Goal: Find specific page/section

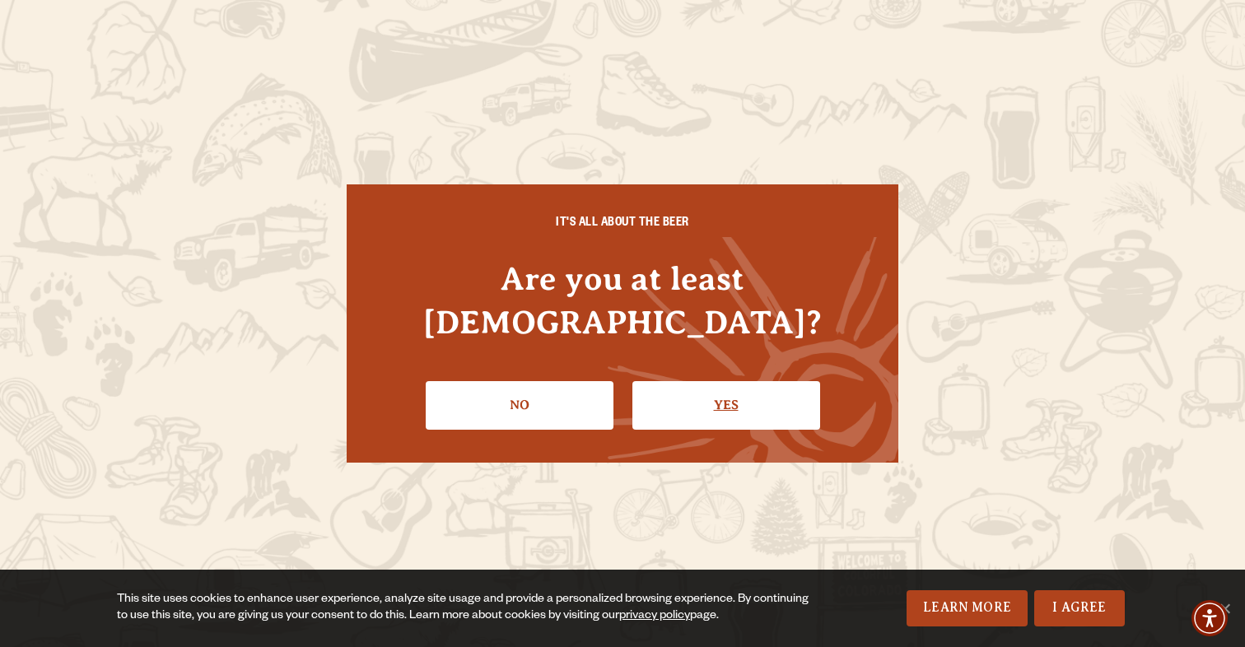
click at [768, 399] on link "Yes" at bounding box center [727, 405] width 188 height 48
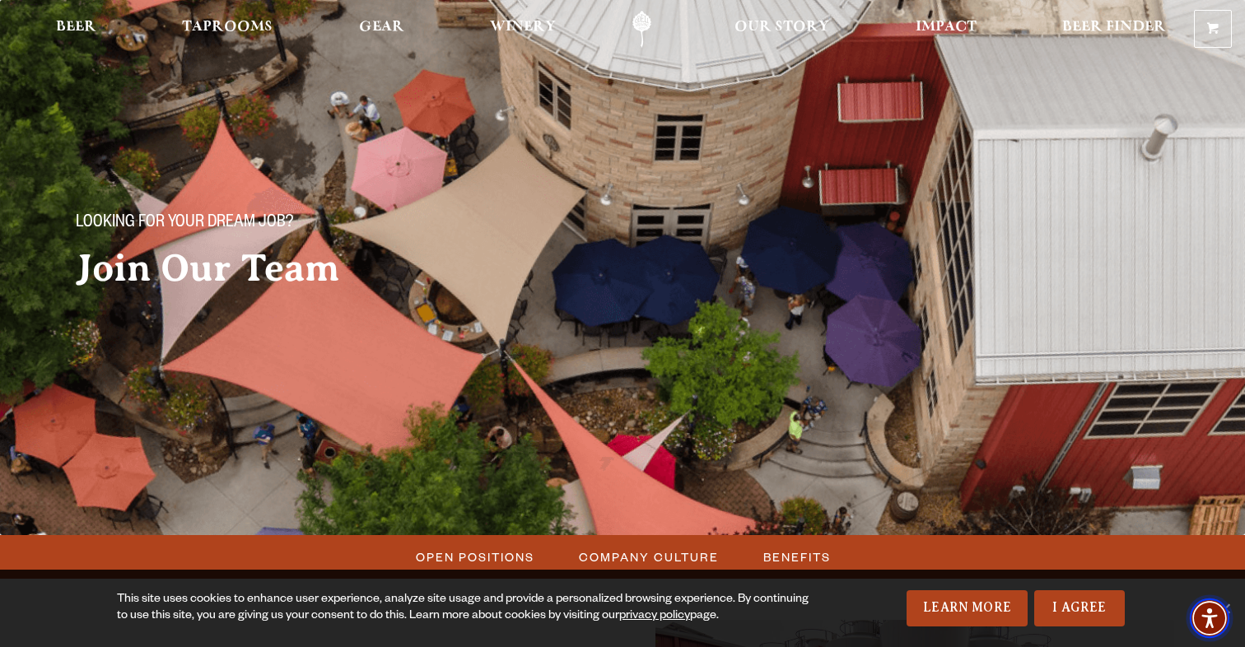
click at [1231, 606] on span "Accessibility Menu" at bounding box center [1210, 619] width 58 height 58
click at [1231, 605] on span "Accessibility Menu" at bounding box center [1210, 619] width 58 height 58
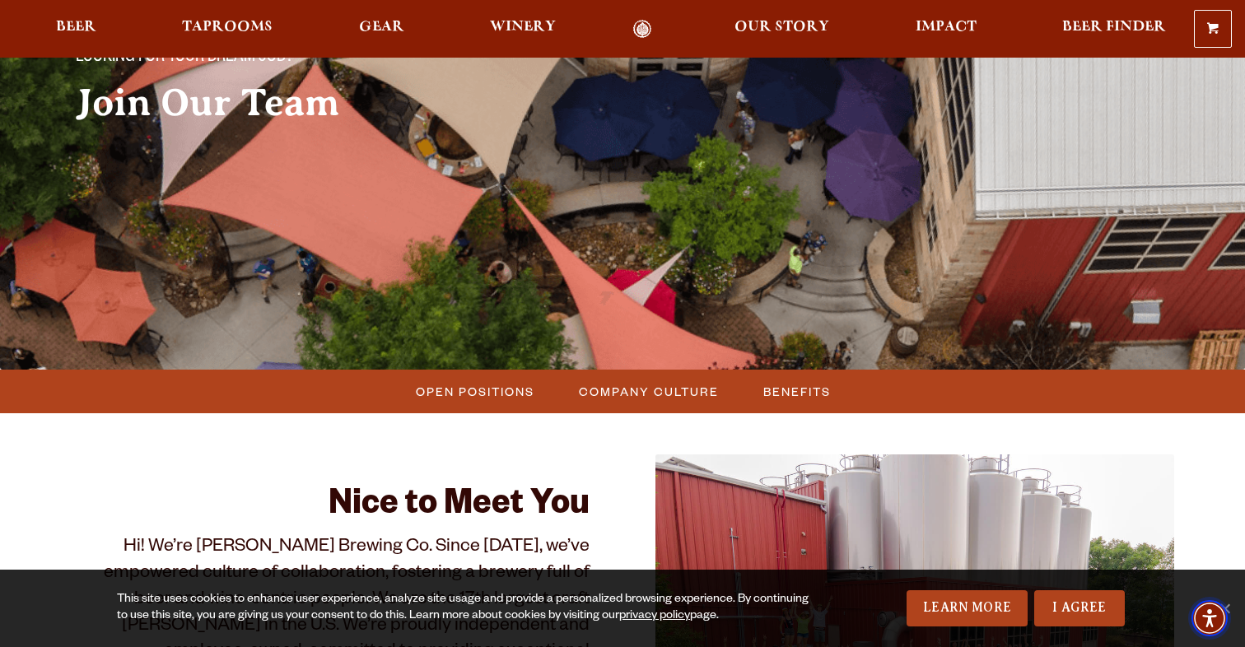
scroll to position [211, 0]
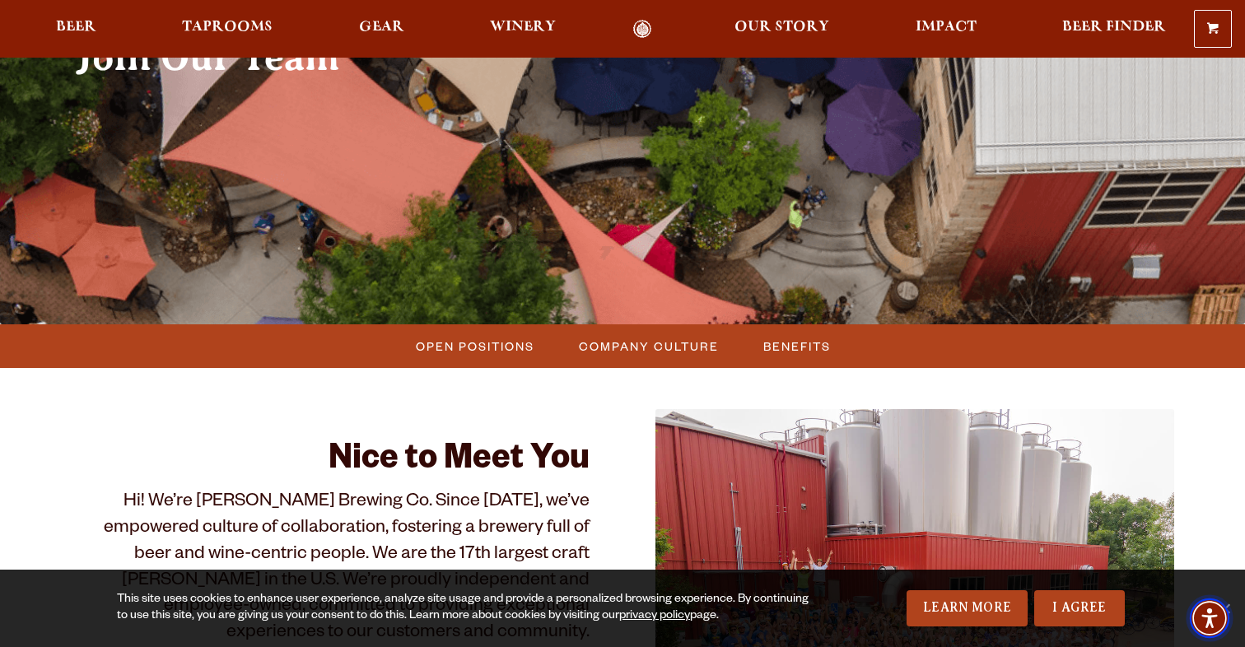
click at [1228, 597] on span "Accessibility Menu" at bounding box center [1210, 619] width 58 height 58
click at [997, 614] on link "Learn More" at bounding box center [967, 609] width 121 height 36
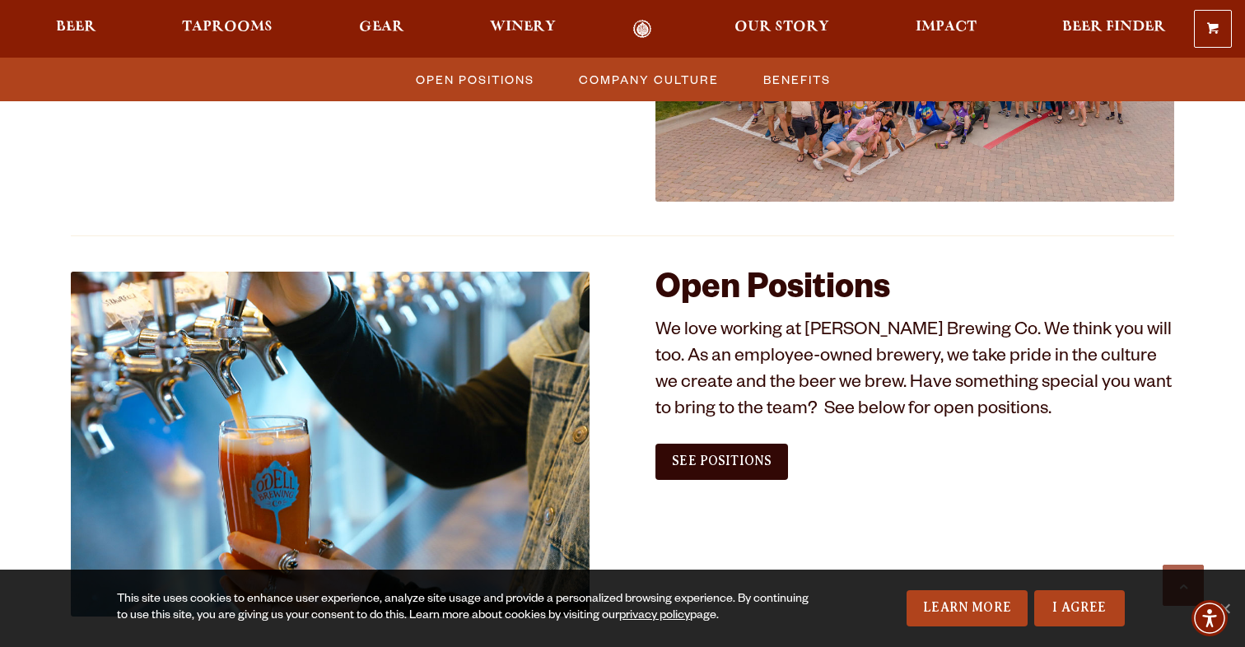
scroll to position [815, 0]
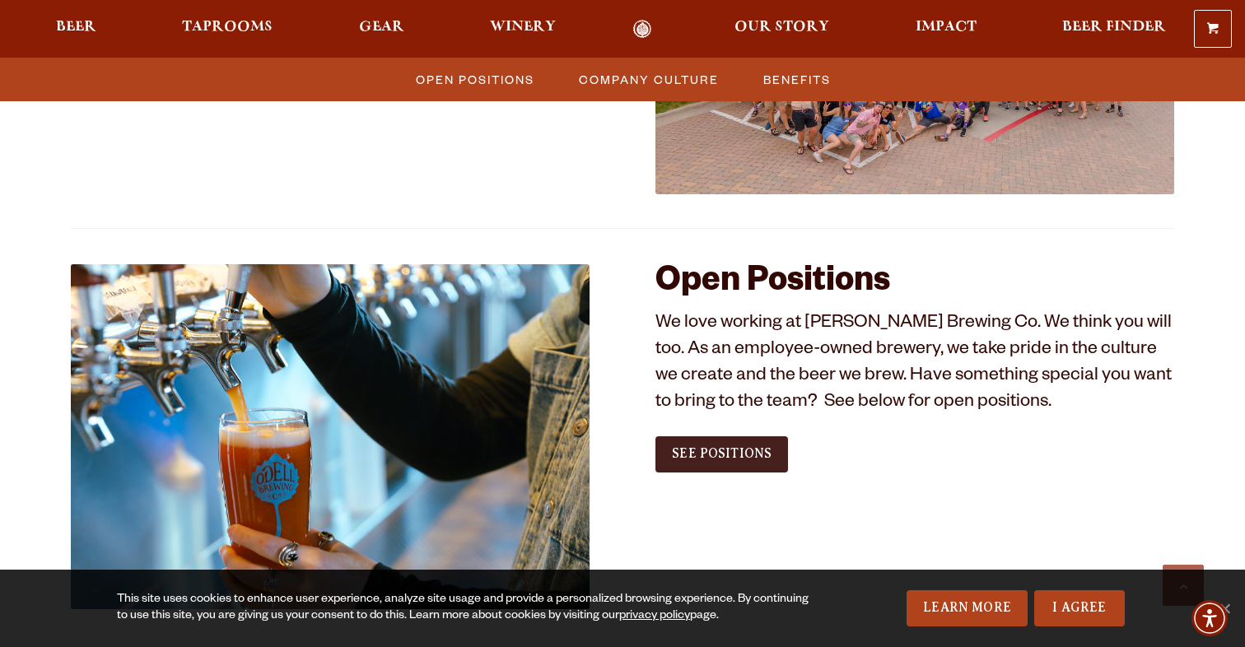
click at [725, 462] on link "See Positions" at bounding box center [722, 455] width 133 height 36
